Goal: Task Accomplishment & Management: Use online tool/utility

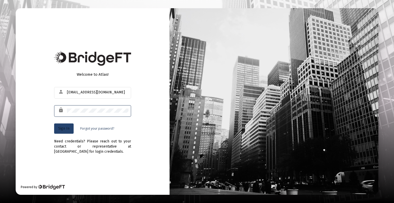
click at [67, 128] on span "Sign In" at bounding box center [63, 128] width 11 height 4
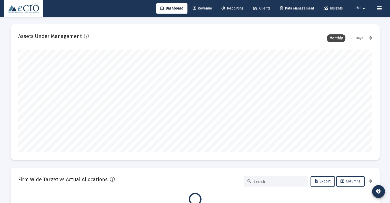
scroll to position [103, 354]
type input "[DATE]"
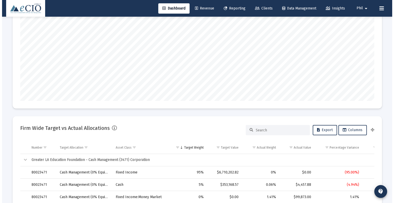
scroll to position [0, 0]
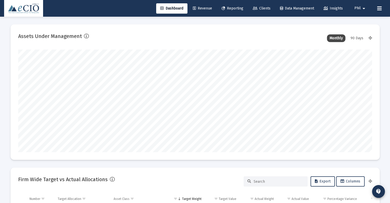
click at [238, 7] on span "Reporting" at bounding box center [233, 8] width 22 height 4
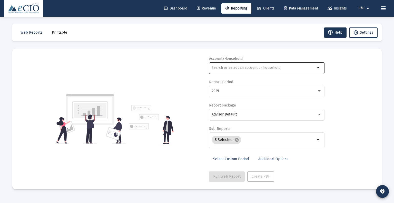
click at [260, 69] on input "text" at bounding box center [264, 68] width 104 height 4
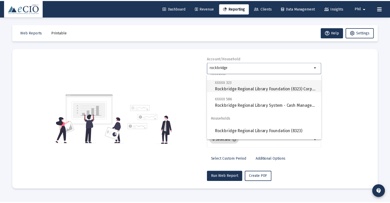
scroll to position [16, 0]
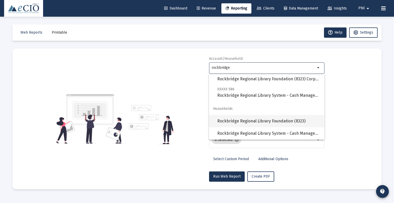
click at [290, 120] on span "Rockbridge Regional Library Foundation (8323)" at bounding box center [268, 121] width 103 height 12
type input "Rockbridge Regional Library Foundation (8323)"
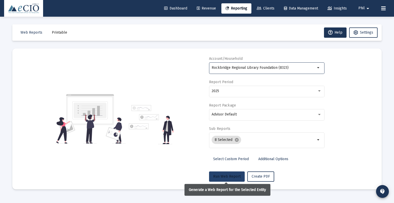
click at [232, 172] on button "Run Web Report" at bounding box center [227, 176] width 36 height 10
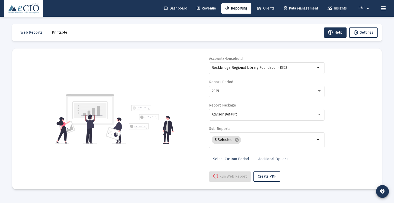
select select "View all"
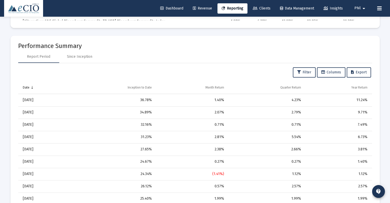
scroll to position [488, 0]
